Goal: Information Seeking & Learning: Learn about a topic

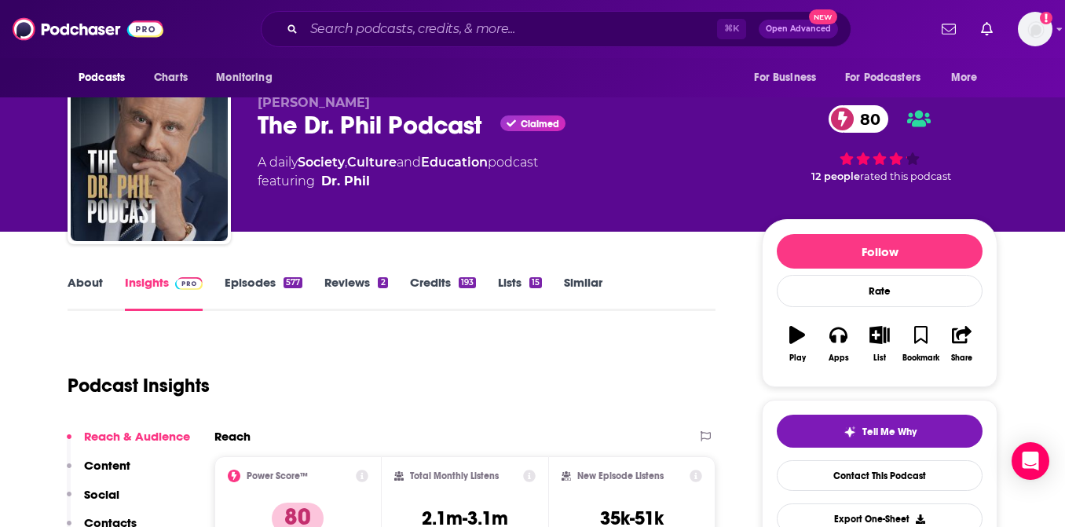
scroll to position [21, 0]
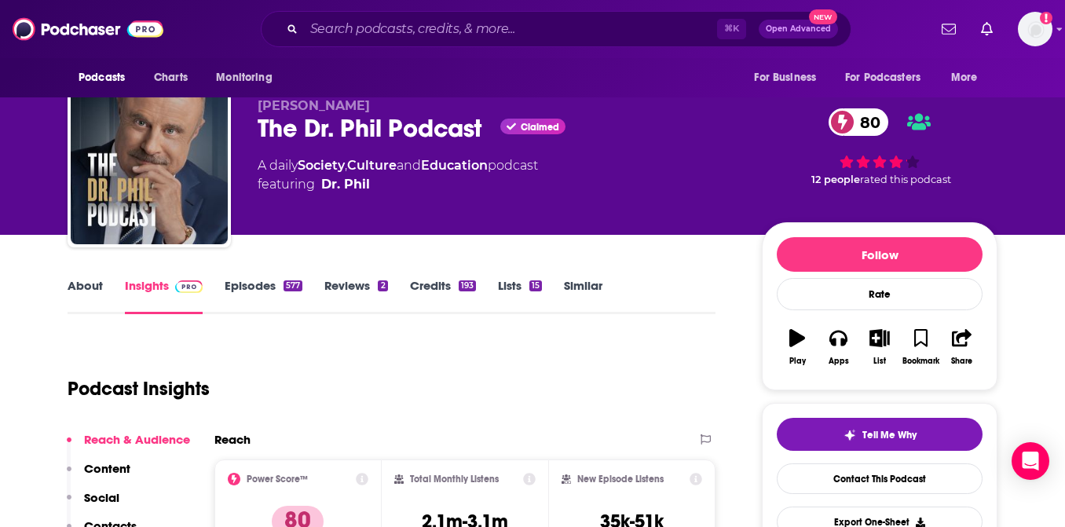
click at [255, 283] on link "Episodes 577" at bounding box center [264, 296] width 78 height 36
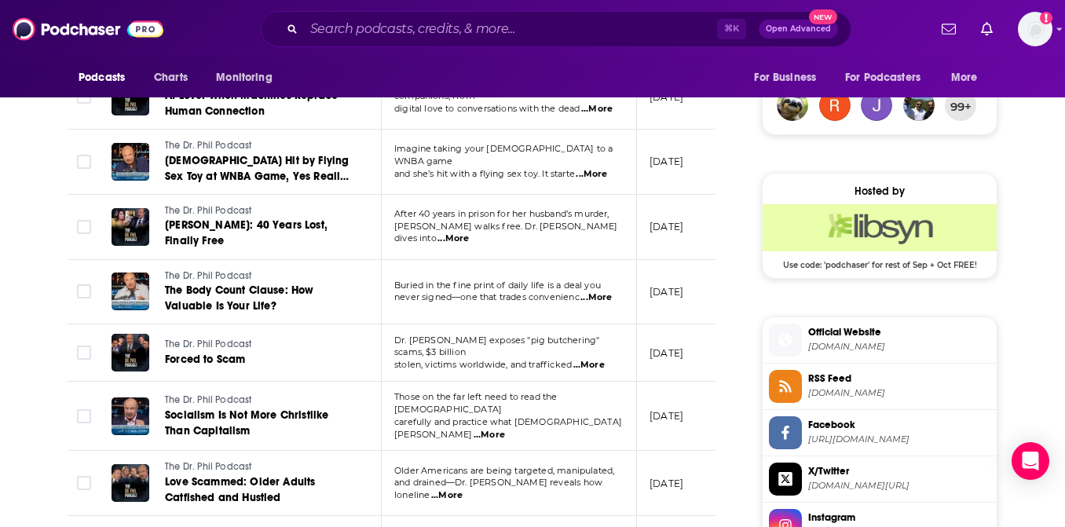
scroll to position [1160, 0]
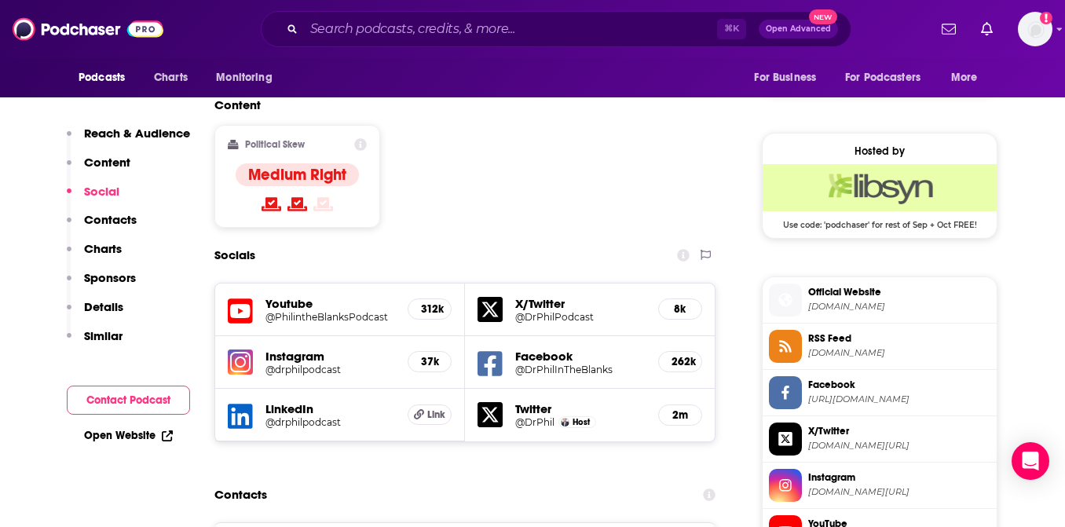
scroll to position [1201, 0]
click at [368, 310] on h5 "@PhilintheBlanksPodcast" at bounding box center [331, 316] width 130 height 12
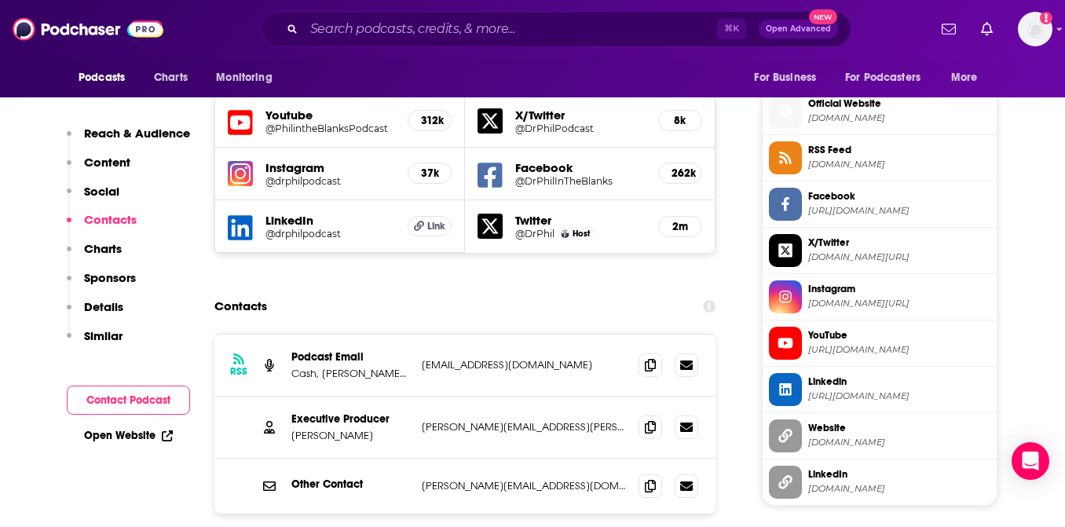
scroll to position [1391, 0]
